Goal: Find specific page/section: Find specific page/section

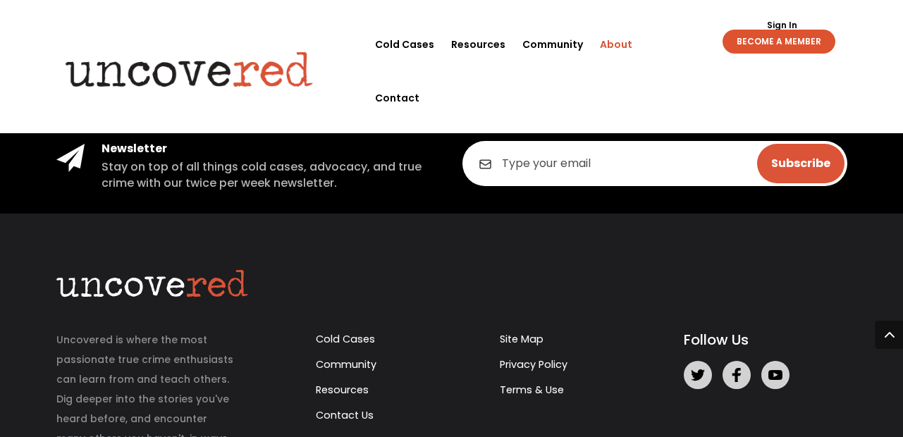
scroll to position [2027, 0]
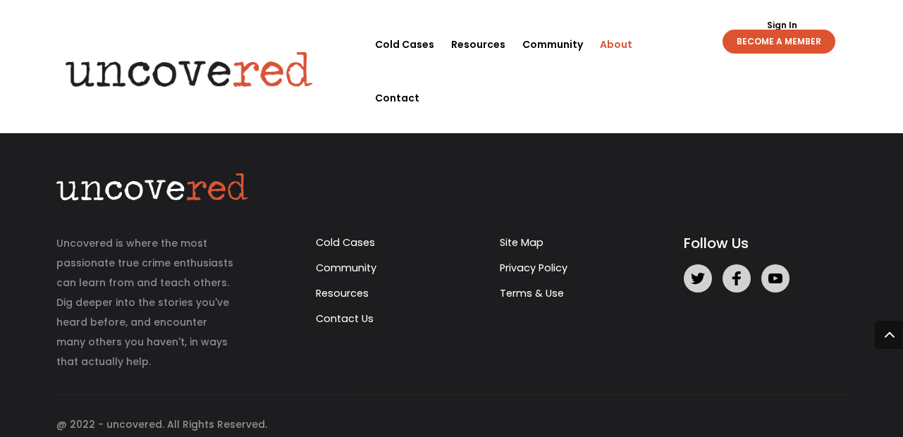
click at [521, 286] on link "Terms & Use" at bounding box center [532, 293] width 64 height 14
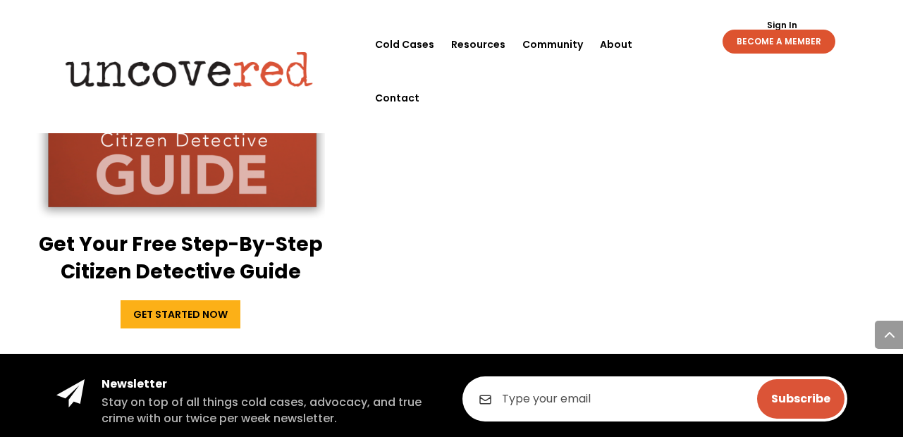
scroll to position [4132, 0]
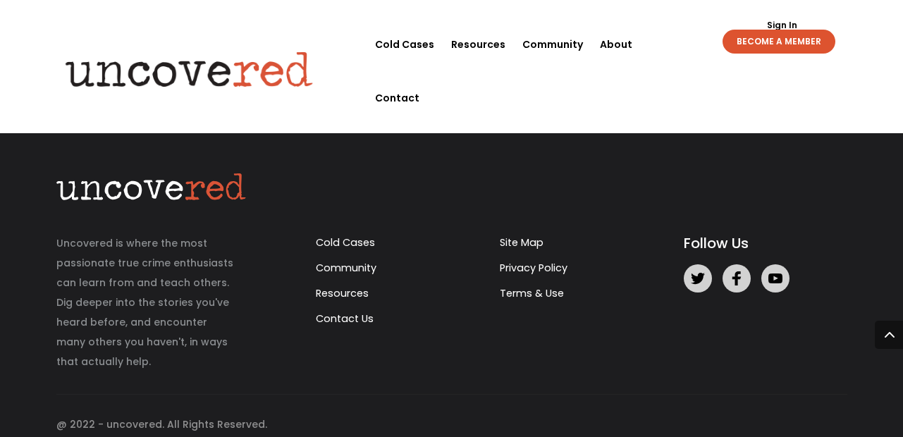
click at [376, 309] on li "Contact Us" at bounding box center [397, 318] width 163 height 18
click at [351, 311] on link "Contact Us" at bounding box center [345, 318] width 58 height 14
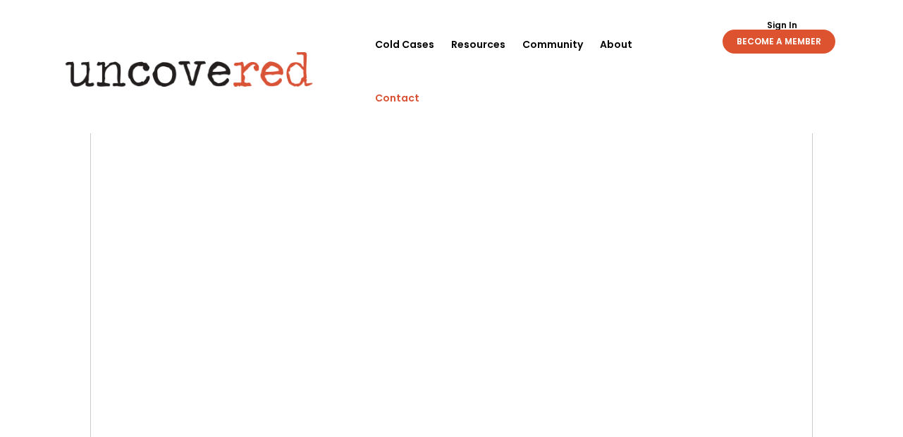
scroll to position [932, 0]
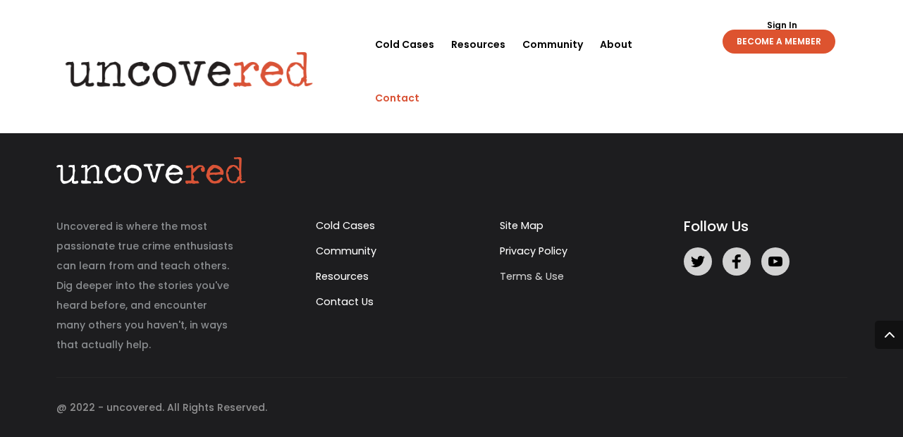
click at [545, 273] on link "Terms & Use" at bounding box center [532, 276] width 64 height 14
